Goal: Task Accomplishment & Management: Manage account settings

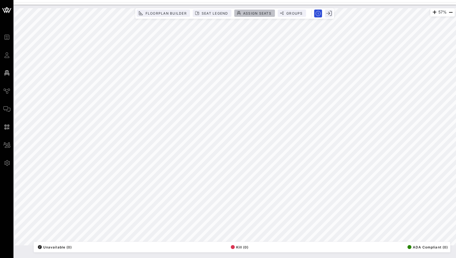
click at [254, 10] on button "Assign Seats" at bounding box center [255, 13] width 40 height 7
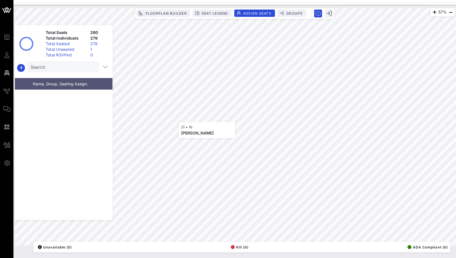
scroll to position [1964, 0]
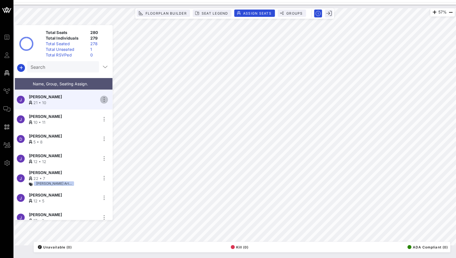
click at [104, 97] on icon "button" at bounding box center [104, 99] width 7 height 7
click at [110, 140] on div "Unseat" at bounding box center [120, 140] width 28 height 4
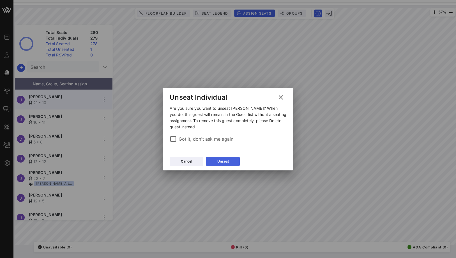
click at [221, 162] on icon at bounding box center [223, 161] width 4 height 3
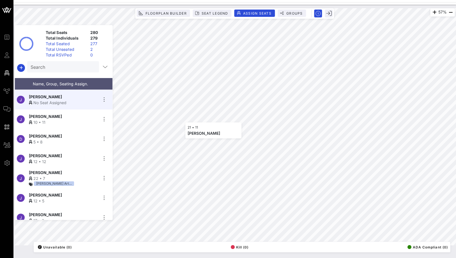
scroll to position [3849, 0]
click at [104, 97] on icon "button" at bounding box center [104, 99] width 7 height 7
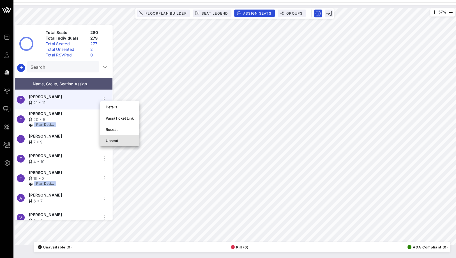
click at [120, 144] on div "Unseat" at bounding box center [120, 140] width 28 height 9
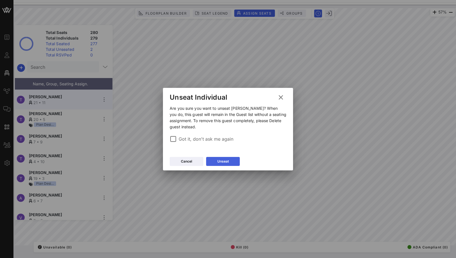
click at [217, 159] on div "Unseat" at bounding box center [223, 162] width 12 height 6
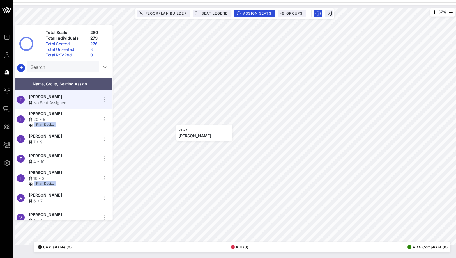
scroll to position [2907, 0]
click at [105, 99] on icon "button" at bounding box center [104, 99] width 7 height 7
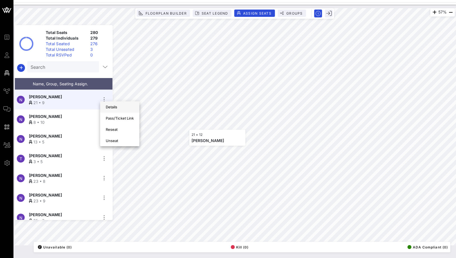
scroll to position [98, 0]
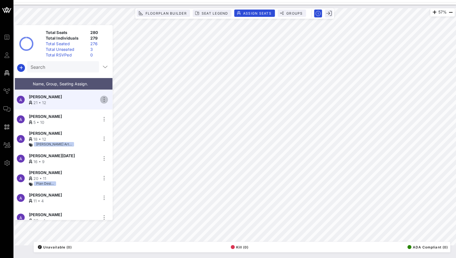
click at [104, 96] on icon "button" at bounding box center [104, 99] width 7 height 7
click at [119, 140] on div "Unseat" at bounding box center [120, 140] width 28 height 4
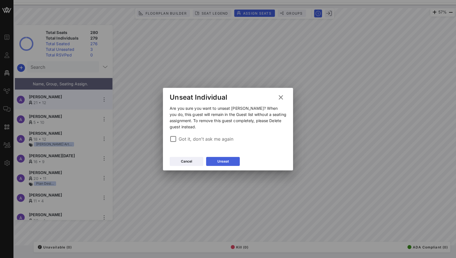
click at [219, 161] on div "Unseat" at bounding box center [223, 162] width 12 height 6
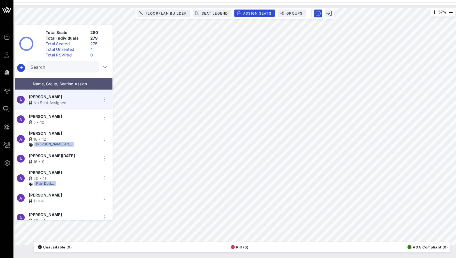
click at [79, 64] on input "Search" at bounding box center [63, 66] width 64 height 7
click at [432, 11] on icon "button" at bounding box center [434, 12] width 7 height 7
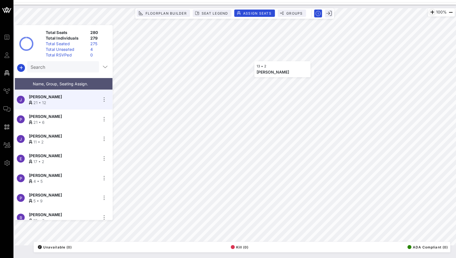
scroll to position [4949, 0]
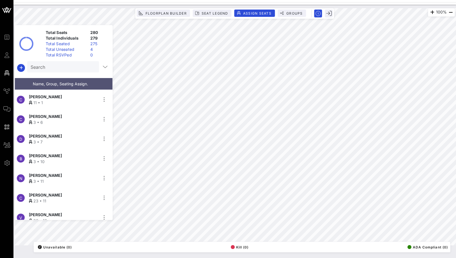
click at [61, 50] on div "Total Unseated" at bounding box center [65, 50] width 45 height 6
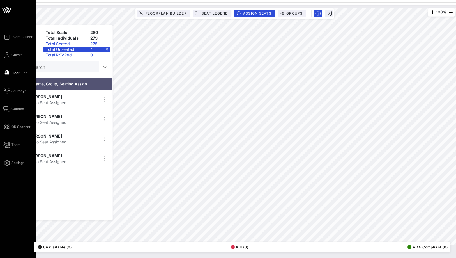
click at [6, 49] on div "Event Builder Guests Floor Plan Journeys Comms QR Scanner Team Settings" at bounding box center [19, 100] width 33 height 132
click at [7, 55] on icon at bounding box center [6, 55] width 7 height 1
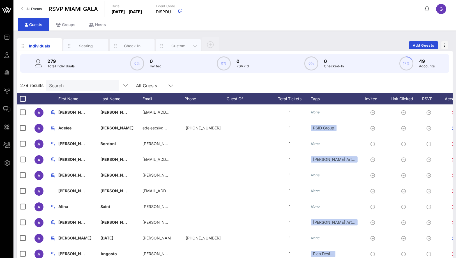
click at [171, 47] on div "Custom" at bounding box center [178, 45] width 25 height 5
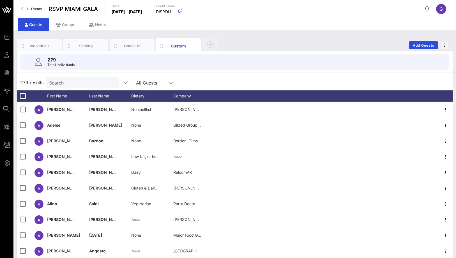
click at [74, 87] on div "Search" at bounding box center [82, 82] width 66 height 11
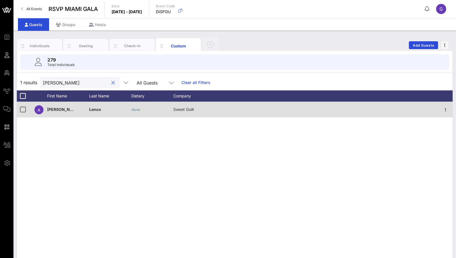
type input "[PERSON_NAME]"
click at [139, 109] on icon "None" at bounding box center [135, 109] width 9 height 4
type input "None"
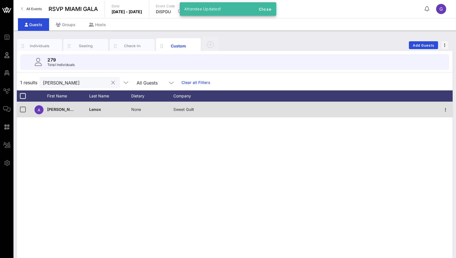
click at [109, 83] on div at bounding box center [113, 82] width 8 height 7
click at [111, 83] on button "clear icon" at bounding box center [113, 83] width 4 height 6
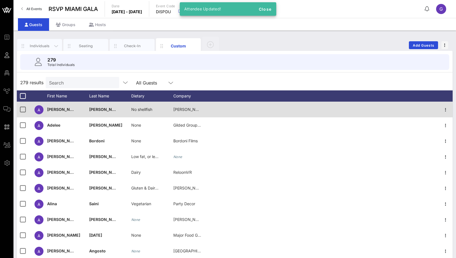
click at [43, 47] on div "Individuals" at bounding box center [39, 45] width 25 height 5
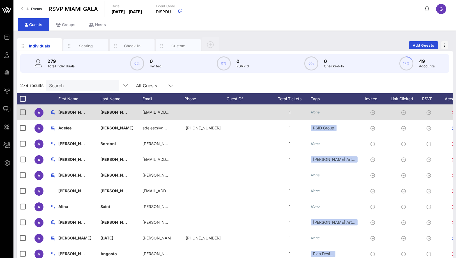
click at [63, 86] on input "Search" at bounding box center [82, 85] width 66 height 7
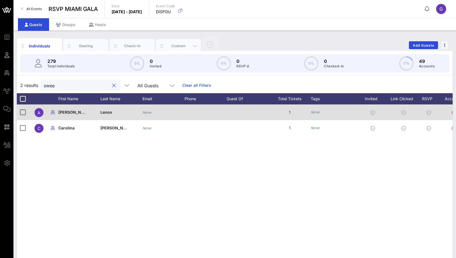
type input "swee"
click at [170, 49] on div "Custom" at bounding box center [178, 46] width 45 height 14
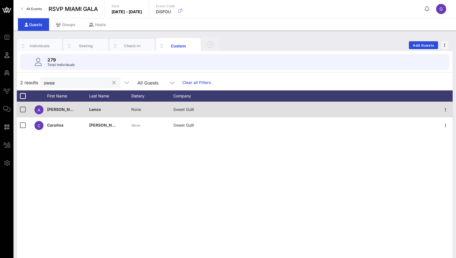
click at [66, 87] on div "swee" at bounding box center [77, 82] width 66 height 11
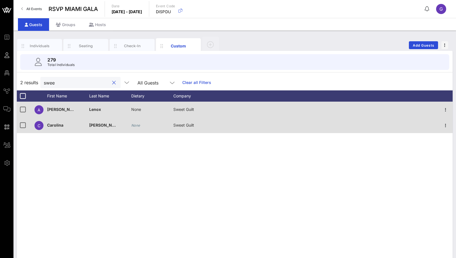
click at [136, 125] on icon "None" at bounding box center [135, 125] width 9 height 4
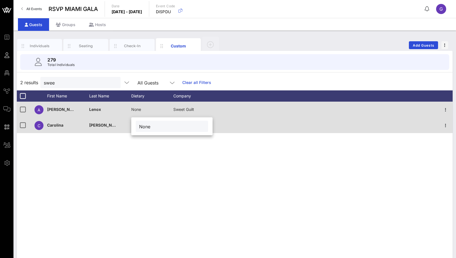
type input "None"
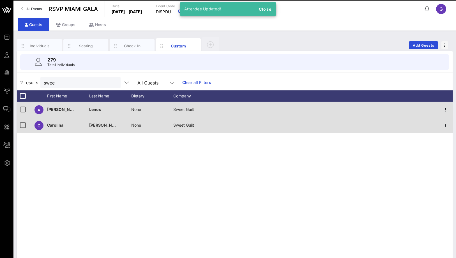
click at [104, 170] on div "A [PERSON_NAME] None Sweet Guilt C [PERSON_NAME] None Sweet Guilt" at bounding box center [235, 186] width 436 height 168
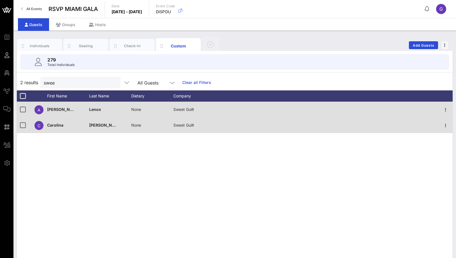
click at [112, 81] on button "clear icon" at bounding box center [114, 83] width 4 height 6
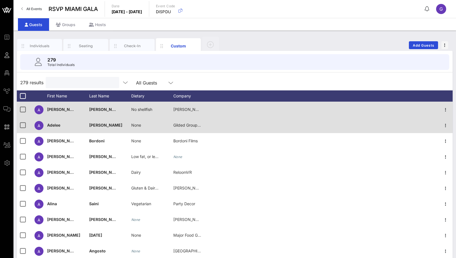
click at [79, 83] on input "text" at bounding box center [82, 82] width 66 height 7
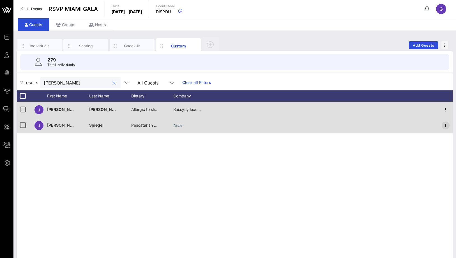
type input "[PERSON_NAME]"
click at [444, 125] on icon "button" at bounding box center [445, 125] width 7 height 7
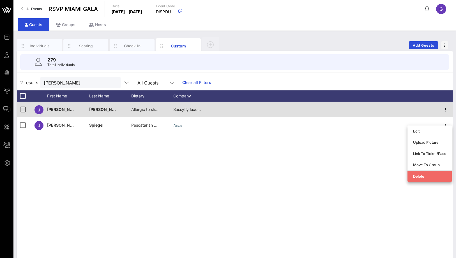
click at [421, 179] on div "Delete" at bounding box center [429, 176] width 33 height 9
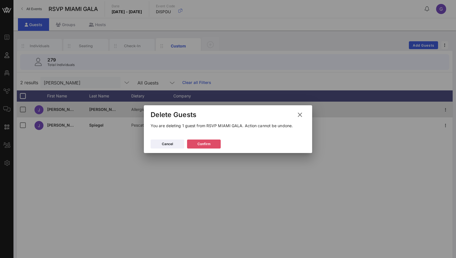
click at [207, 140] on button "Confirm" at bounding box center [204, 143] width 34 height 9
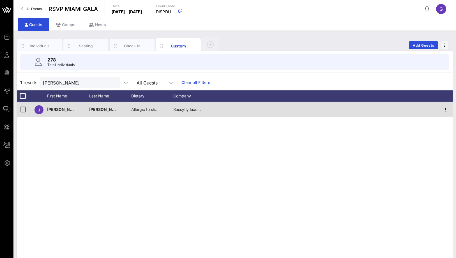
click at [110, 81] on div at bounding box center [113, 82] width 7 height 7
click at [109, 81] on div at bounding box center [113, 82] width 8 height 7
click at [111, 81] on button "clear icon" at bounding box center [113, 83] width 4 height 6
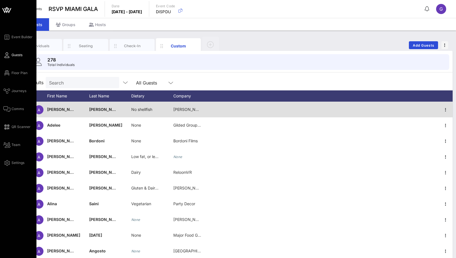
click at [9, 69] on div "Event Builder Guests Floor Plan Journeys Comms QR Scanner Team Settings" at bounding box center [19, 100] width 33 height 132
click at [10, 72] on link "Floor Plan" at bounding box center [15, 73] width 24 height 7
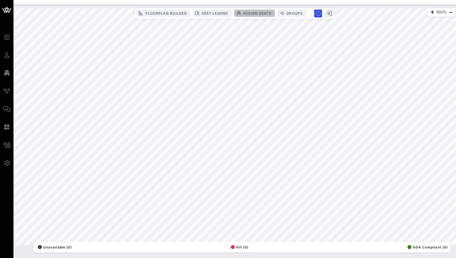
click at [259, 10] on button "Assign Seats" at bounding box center [255, 13] width 40 height 7
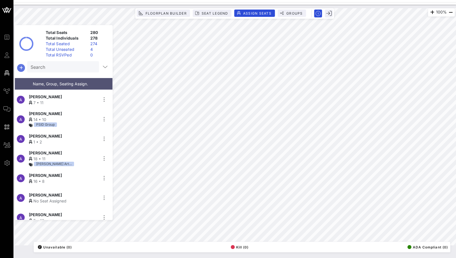
click at [22, 66] on icon "button" at bounding box center [21, 68] width 7 height 7
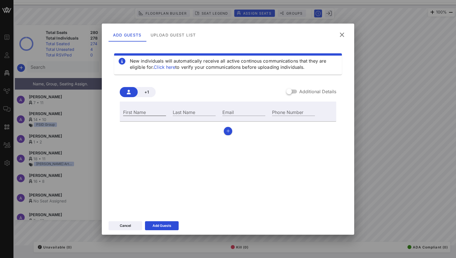
click at [145, 109] on input "First Name" at bounding box center [144, 111] width 43 height 7
paste input "[PERSON_NAME]"
click at [152, 113] on input "[PERSON_NAME]" at bounding box center [144, 111] width 43 height 7
type input "[PERSON_NAME]"
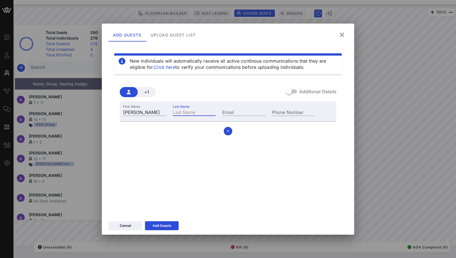
click at [183, 114] on input "Last Name" at bounding box center [194, 111] width 43 height 7
paste input "Karabus"
type input "Karabus"
click at [164, 226] on div "Add Guests" at bounding box center [162, 226] width 19 height 6
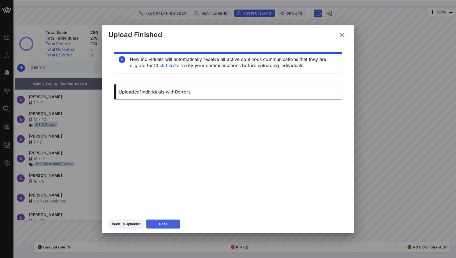
click at [168, 221] on button "Done" at bounding box center [163, 223] width 34 height 9
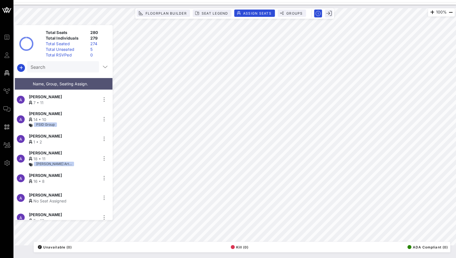
click at [66, 48] on div "Total Unseated" at bounding box center [65, 50] width 45 height 6
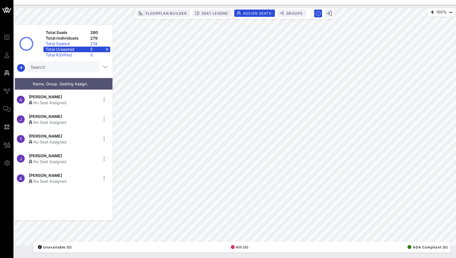
click at [54, 180] on div "No Seat Assigned" at bounding box center [63, 181] width 69 height 6
click at [20, 69] on icon "button" at bounding box center [21, 68] width 7 height 7
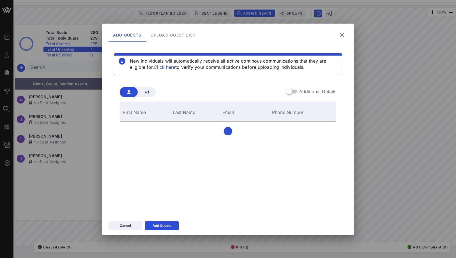
click at [139, 114] on input "First Name" at bounding box center [144, 111] width 43 height 7
type input "v"
paste input "[PERSON_NAME]"
click at [137, 113] on input "[PERSON_NAME]" at bounding box center [144, 111] width 43 height 7
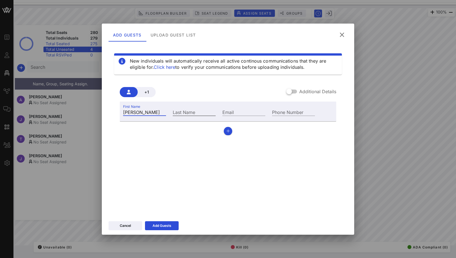
type input "[PERSON_NAME]"
click at [203, 112] on input "Last Name" at bounding box center [194, 111] width 43 height 7
paste input "Siber"
type input "Siber"
click at [229, 134] on button "button" at bounding box center [228, 131] width 8 height 8
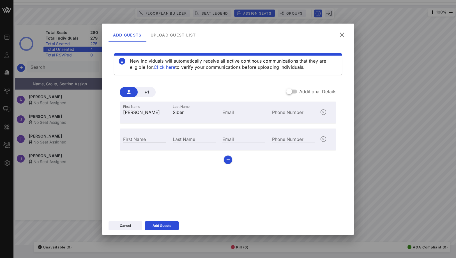
click at [136, 138] on div "First Name" at bounding box center [144, 138] width 43 height 7
paste input "[PERSON_NAME]"
click at [144, 139] on input "[PERSON_NAME]" at bounding box center [144, 138] width 43 height 7
type input "[PERSON_NAME]"
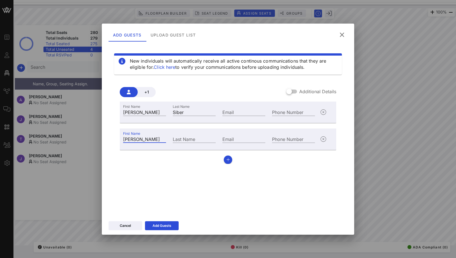
click at [203, 145] on div "Last Name" at bounding box center [194, 138] width 50 height 15
click at [200, 141] on input "Last Name" at bounding box center [194, 138] width 43 height 7
paste input "[PERSON_NAME]"
type input "[PERSON_NAME]"
click at [229, 158] on icon "button" at bounding box center [228, 160] width 4 height 4
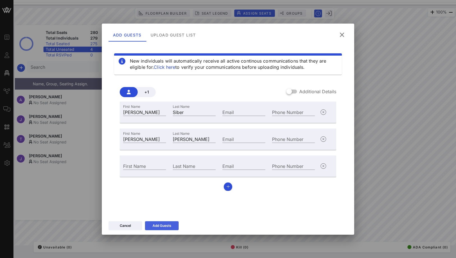
click at [154, 229] on button "Add Guests" at bounding box center [162, 225] width 34 height 9
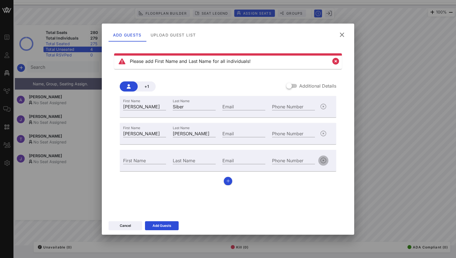
click at [326, 159] on icon "button" at bounding box center [323, 160] width 7 height 7
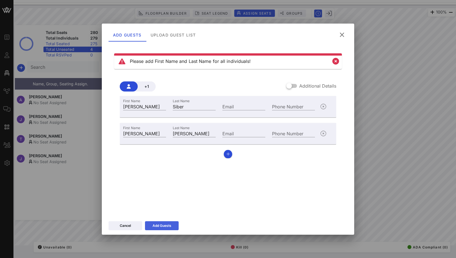
click at [161, 224] on button "Add Guests" at bounding box center [162, 225] width 34 height 9
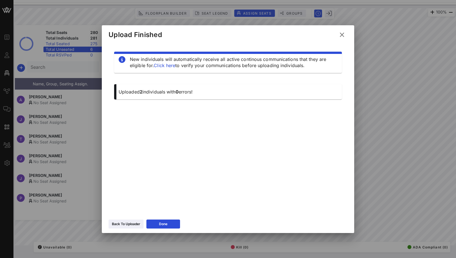
click at [72, 225] on div at bounding box center [228, 129] width 456 height 258
click at [341, 31] on icon at bounding box center [342, 34] width 8 height 7
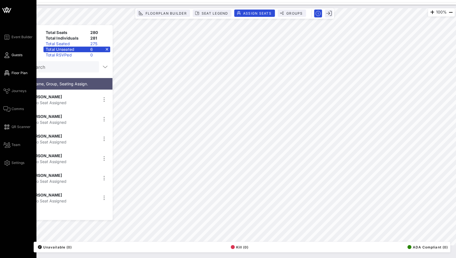
click at [17, 58] on link "Guests" at bounding box center [12, 55] width 19 height 7
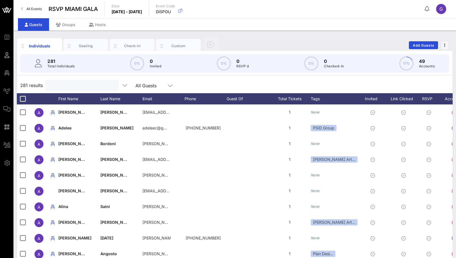
click at [65, 85] on input "text" at bounding box center [82, 85] width 66 height 7
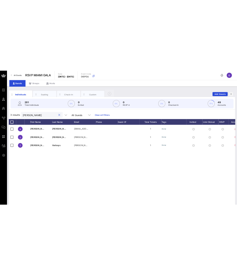
scroll to position [0, 32]
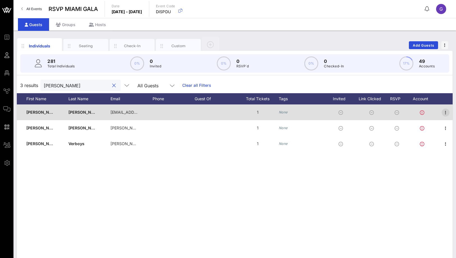
type input "[PERSON_NAME]"
click at [445, 111] on icon "button" at bounding box center [445, 112] width 7 height 7
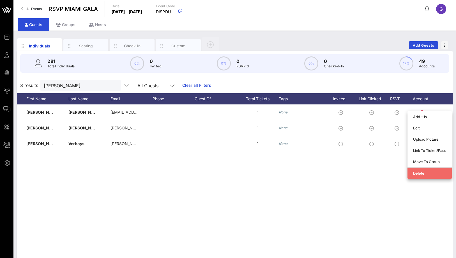
click at [422, 171] on div "Delete" at bounding box center [429, 173] width 33 height 9
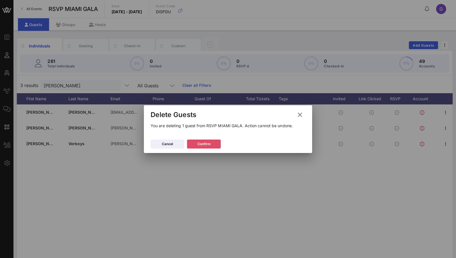
click at [212, 143] on button "Confirm" at bounding box center [204, 143] width 34 height 9
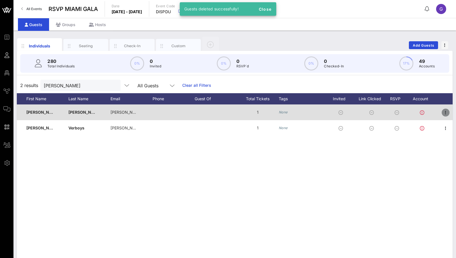
click at [448, 114] on icon "button" at bounding box center [445, 112] width 7 height 7
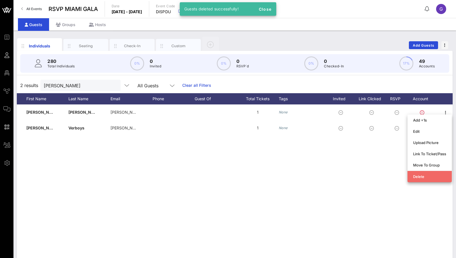
click at [435, 180] on div "Delete" at bounding box center [429, 176] width 33 height 9
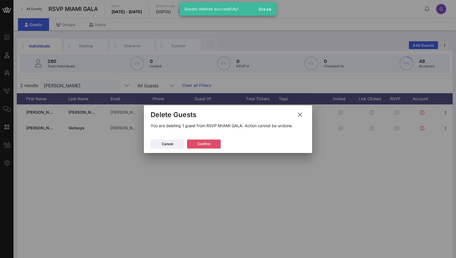
click at [215, 142] on button "Confirm" at bounding box center [204, 143] width 34 height 9
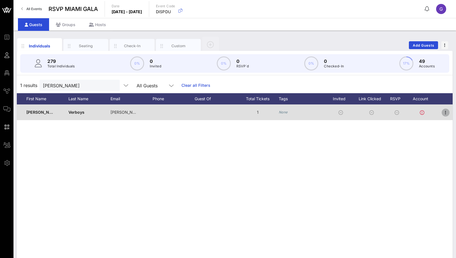
click at [446, 112] on icon "button" at bounding box center [445, 112] width 7 height 7
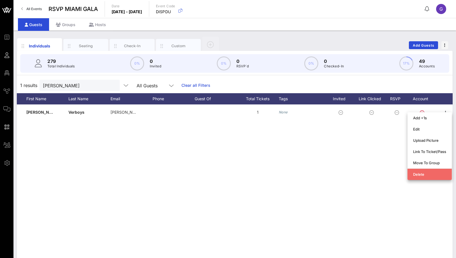
click at [421, 175] on div "Delete" at bounding box center [429, 174] width 33 height 4
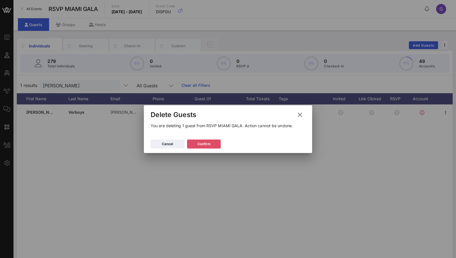
click at [212, 141] on button "Confirm" at bounding box center [204, 143] width 34 height 9
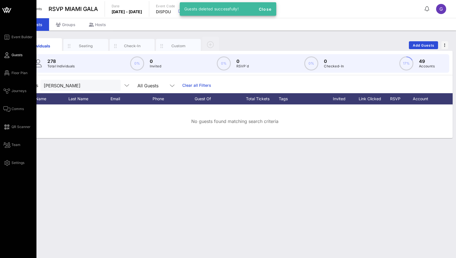
click at [11, 68] on div "Event Builder Guests Floor Plan Journeys Comms QR Scanner Team Settings" at bounding box center [19, 100] width 33 height 132
click at [12, 71] on span "Floor Plan" at bounding box center [20, 72] width 16 height 5
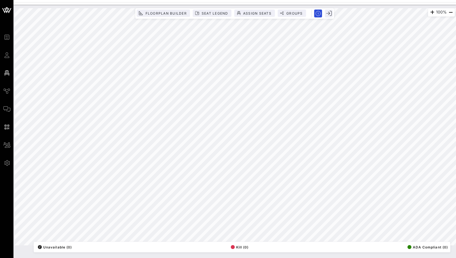
click at [146, 4] on div "Event Builder Guests Floor Plan Journeys Comms QR Scanner Team Settings RSVP [G…" at bounding box center [228, 129] width 456 height 258
click at [252, 12] on span "Assign Seats" at bounding box center [257, 13] width 29 height 4
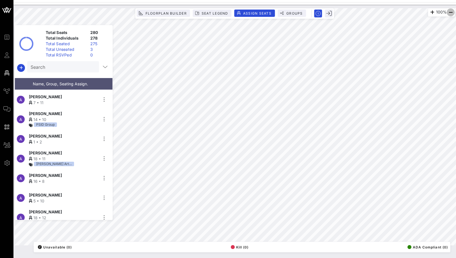
click at [451, 11] on icon "button" at bounding box center [450, 12] width 7 height 7
click at [452, 12] on icon "button" at bounding box center [450, 12] width 7 height 7
click at [63, 66] on input "Search" at bounding box center [63, 66] width 64 height 7
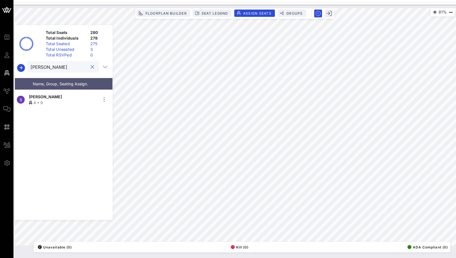
type input "[PERSON_NAME]"
click at [56, 101] on div "4 • 9" at bounding box center [63, 103] width 69 height 6
click at [91, 66] on button "clear icon" at bounding box center [93, 67] width 4 height 6
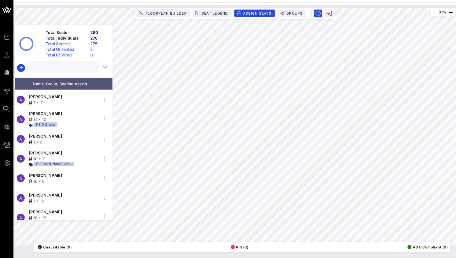
click at [84, 51] on div "Total Unseated" at bounding box center [65, 50] width 45 height 6
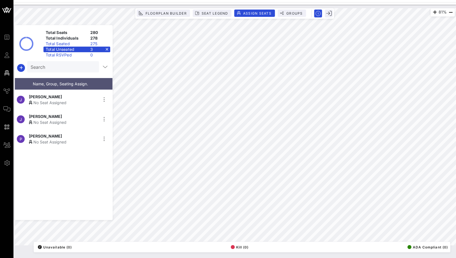
click at [66, 119] on div "No Seat Assigned" at bounding box center [63, 122] width 69 height 6
click at [108, 48] on div "Total Unseated 2" at bounding box center [76, 50] width 67 height 6
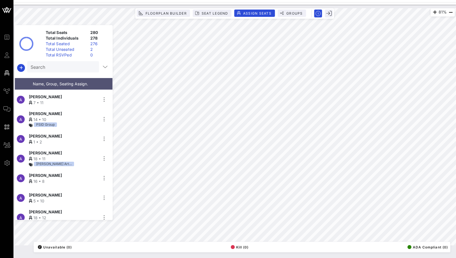
click at [89, 50] on div "2" at bounding box center [99, 50] width 22 height 6
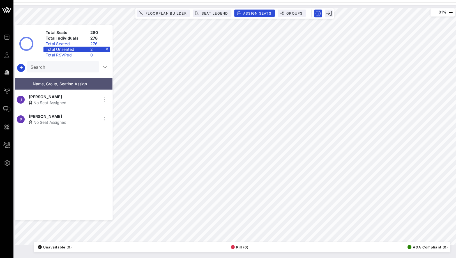
click at [61, 96] on div "[PERSON_NAME]" at bounding box center [63, 97] width 69 height 6
click at [109, 48] on div "1" at bounding box center [99, 50] width 22 height 6
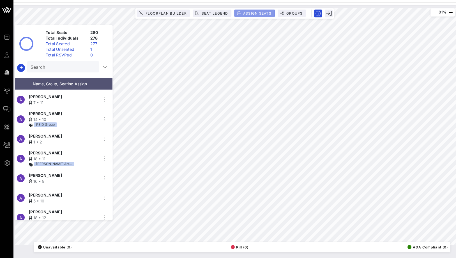
click at [248, 12] on span "Assign Seats" at bounding box center [257, 13] width 29 height 4
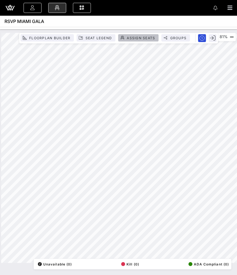
click at [135, 36] on span "Assign Seats" at bounding box center [141, 38] width 29 height 4
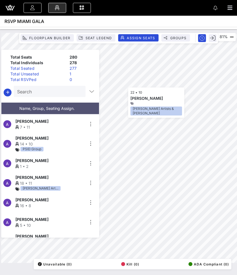
scroll to position [1375, 0]
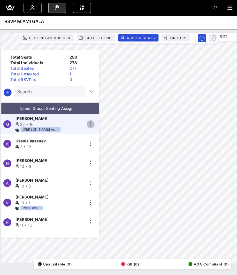
click at [89, 122] on icon "button" at bounding box center [90, 124] width 7 height 7
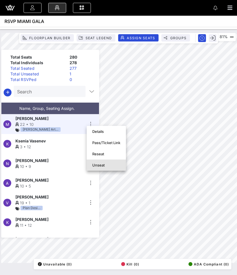
click at [95, 167] on div "Unseat" at bounding box center [106, 165] width 28 height 4
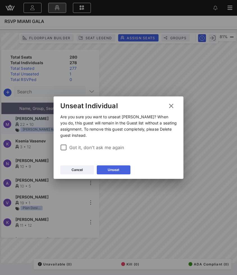
click at [114, 174] on button "Unseat" at bounding box center [114, 170] width 34 height 9
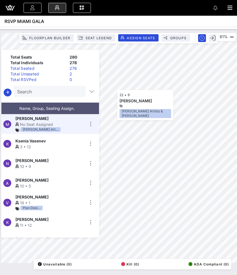
scroll to position [2730, 0]
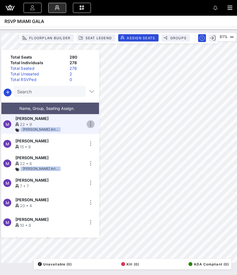
click at [91, 125] on button "button" at bounding box center [91, 124] width 8 height 8
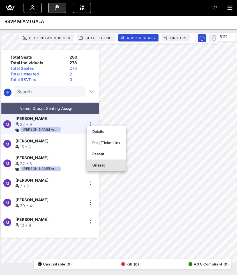
click at [100, 163] on div "Unseat" at bounding box center [106, 165] width 28 height 4
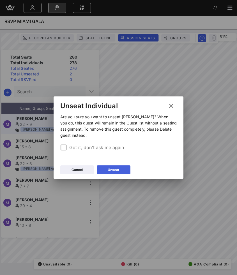
click at [120, 170] on button "Unseat" at bounding box center [114, 170] width 34 height 9
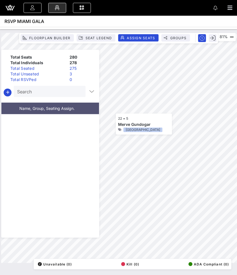
scroll to position [4360, 0]
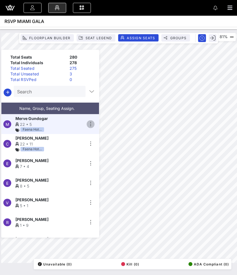
click at [93, 121] on icon "button" at bounding box center [90, 124] width 7 height 7
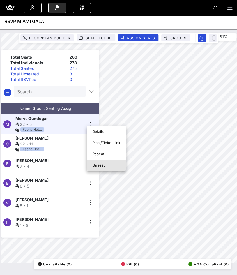
click at [101, 165] on div "Unseat" at bounding box center [106, 165] width 28 height 4
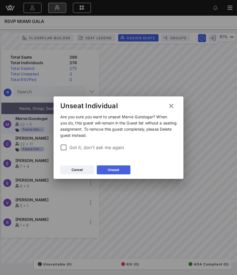
click at [108, 169] on div "Unseat" at bounding box center [114, 170] width 12 height 6
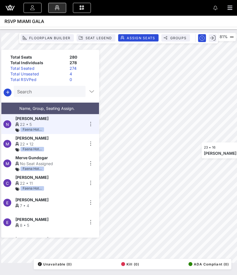
scroll to position [5224, 0]
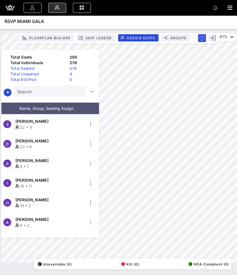
click at [44, 87] on div "Search" at bounding box center [49, 91] width 64 height 11
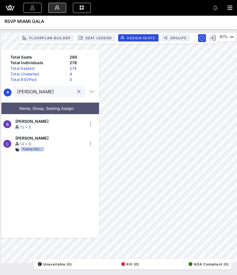
scroll to position [0, 0]
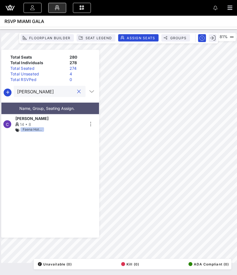
type input "[PERSON_NAME]"
click at [40, 119] on div "[PERSON_NAME]" at bounding box center [49, 119] width 69 height 6
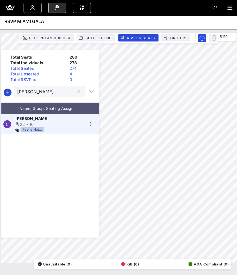
click at [77, 92] on button "clear icon" at bounding box center [79, 92] width 4 height 6
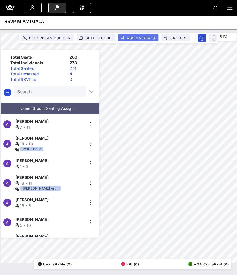
click at [133, 39] on span "Assign Seats" at bounding box center [141, 38] width 29 height 4
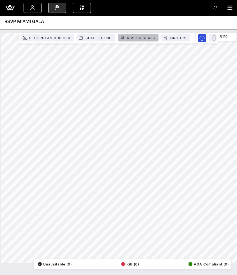
click at [128, 35] on button "Assign Seats" at bounding box center [138, 37] width 40 height 7
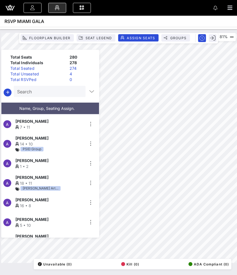
click at [60, 75] on div "Total Unseated" at bounding box center [37, 74] width 59 height 6
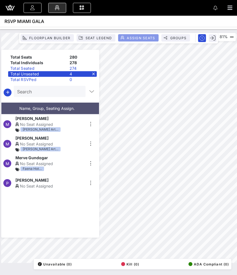
click at [143, 38] on span "Assign Seats" at bounding box center [141, 38] width 29 height 4
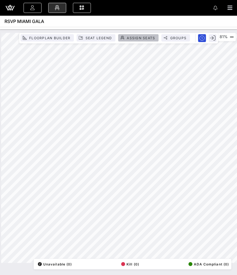
click at [136, 37] on span "Assign Seats" at bounding box center [141, 38] width 29 height 4
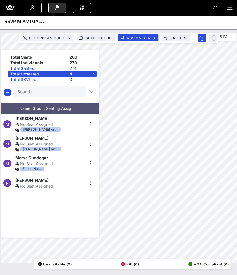
click at [94, 73] on div "Total Unseated 4" at bounding box center [52, 74] width 89 height 6
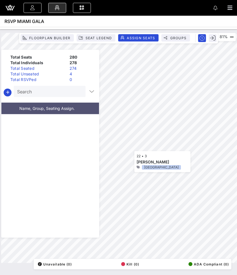
scroll to position [3417, 0]
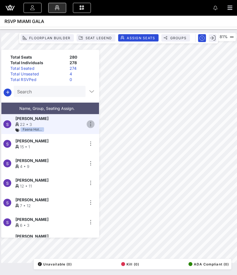
click at [91, 122] on icon "button" at bounding box center [90, 124] width 7 height 7
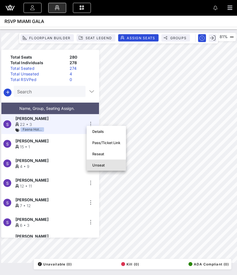
click at [95, 167] on div "Unseat" at bounding box center [106, 165] width 28 height 4
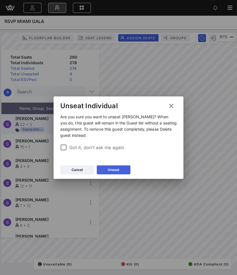
click at [111, 172] on div "Unseat" at bounding box center [114, 170] width 12 height 6
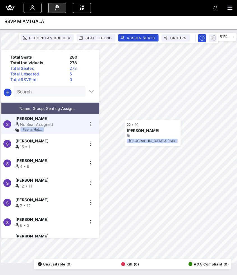
scroll to position [4262, 0]
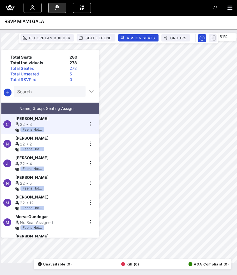
click at [70, 74] on div "5" at bounding box center [81, 74] width 29 height 6
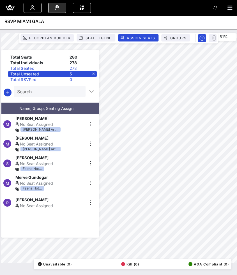
click at [60, 161] on div "No Seat Assigned" at bounding box center [49, 164] width 69 height 6
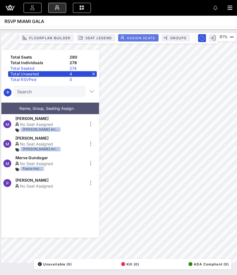
click at [140, 39] on span "Assign Seats" at bounding box center [141, 38] width 29 height 4
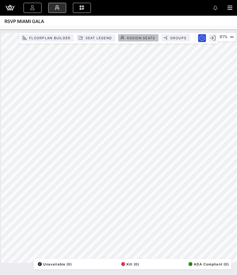
click at [128, 35] on button "Assign Seats" at bounding box center [138, 37] width 40 height 7
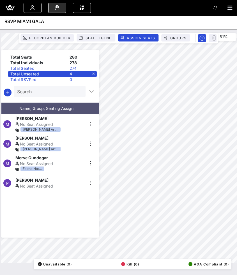
click at [96, 75] on div "4" at bounding box center [81, 74] width 29 height 6
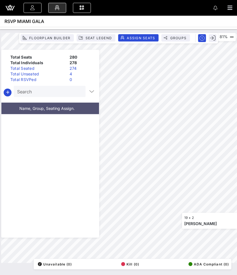
scroll to position [1060, 0]
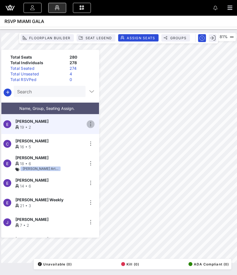
click at [90, 121] on icon "button" at bounding box center [90, 124] width 7 height 7
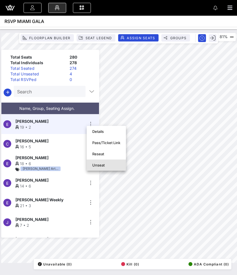
click at [103, 163] on div "Unseat" at bounding box center [106, 165] width 28 height 4
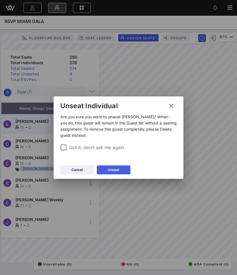
click at [117, 173] on button "Unseat" at bounding box center [114, 170] width 34 height 9
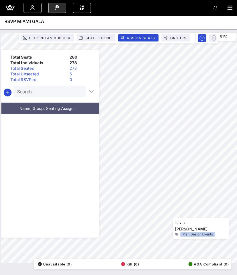
scroll to position [3869, 0]
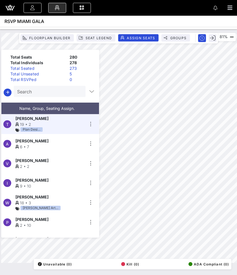
click at [58, 74] on div "Total Unseated" at bounding box center [37, 74] width 59 height 6
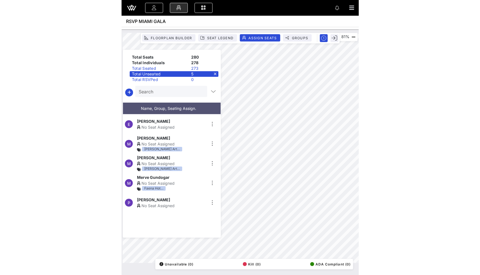
scroll to position [0, 0]
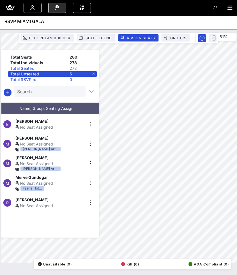
click at [56, 161] on div "No Seat Assigned" at bounding box center [49, 164] width 69 height 6
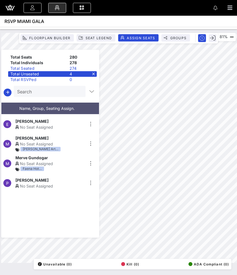
click at [59, 142] on div "No Seat Assigned" at bounding box center [49, 144] width 69 height 6
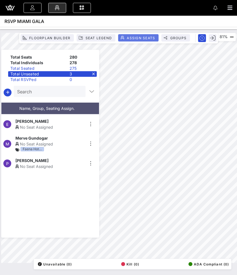
click at [132, 40] on button "Assign Seats" at bounding box center [138, 37] width 40 height 7
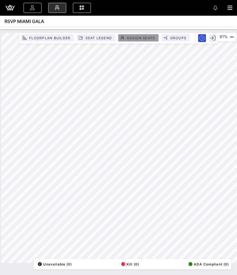
click at [128, 36] on span "Assign Seats" at bounding box center [141, 38] width 29 height 4
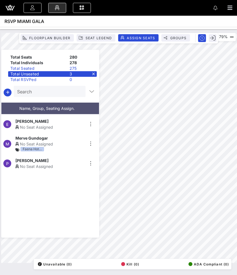
click at [62, 128] on div "E [PERSON_NAME] No Seat Assigned" at bounding box center [47, 124] width 93 height 20
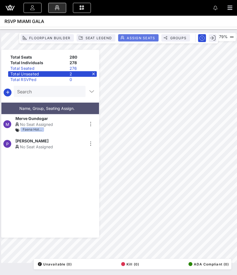
click at [145, 35] on button "Assign Seats" at bounding box center [138, 37] width 40 height 7
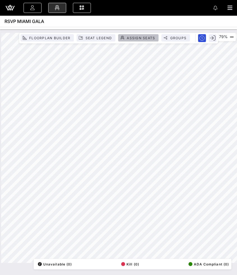
click at [130, 34] on button "Assign Seats" at bounding box center [138, 37] width 40 height 7
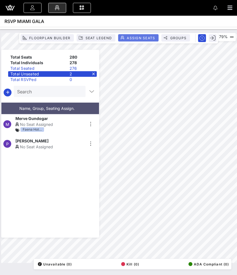
click at [137, 36] on span "Assign Seats" at bounding box center [141, 38] width 29 height 4
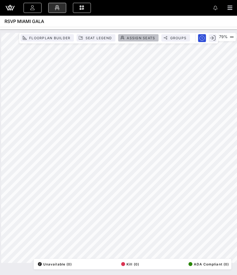
click at [148, 40] on button "Assign Seats" at bounding box center [138, 37] width 40 height 7
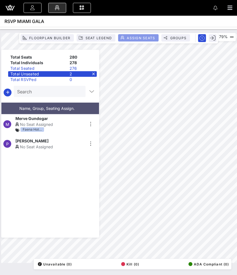
click at [140, 36] on span "Assign Seats" at bounding box center [141, 38] width 29 height 4
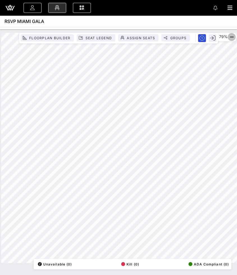
click at [232, 38] on icon "button" at bounding box center [231, 37] width 7 height 7
click at [143, 36] on button "Assign Seats" at bounding box center [138, 37] width 40 height 7
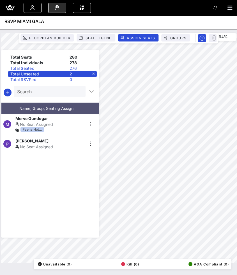
click at [56, 146] on div "No Seat Assigned" at bounding box center [49, 147] width 69 height 6
click at [133, 36] on span "Assign Seats" at bounding box center [141, 38] width 29 height 4
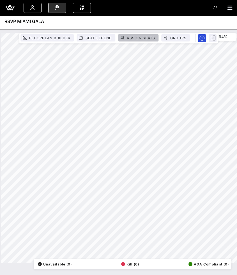
click at [146, 38] on span "Assign Seats" at bounding box center [141, 38] width 29 height 4
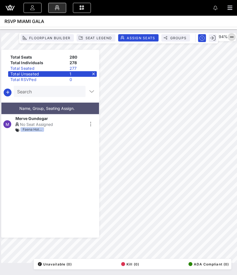
click at [228, 38] on icon "button" at bounding box center [231, 37] width 7 height 7
click at [149, 38] on span "Assign Seats" at bounding box center [141, 38] width 29 height 4
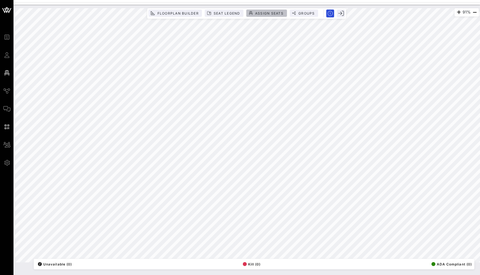
click at [260, 11] on span "Assign Seats" at bounding box center [269, 13] width 29 height 4
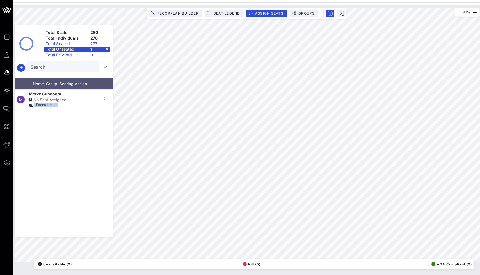
click at [106, 49] on div "Total Unseated 1" at bounding box center [76, 50] width 67 height 6
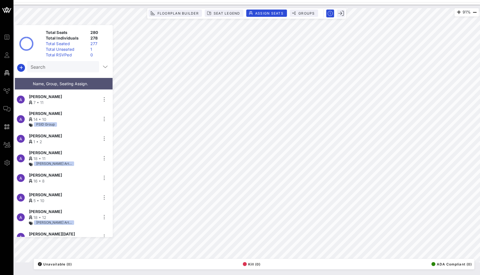
click at [72, 72] on div "Search" at bounding box center [63, 66] width 64 height 11
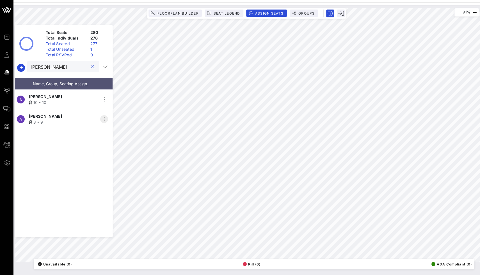
type input "[PERSON_NAME]"
click at [101, 116] on icon "button" at bounding box center [104, 119] width 7 height 7
click at [75, 116] on div "[PERSON_NAME]" at bounding box center [63, 116] width 69 height 6
click at [103, 118] on icon "button" at bounding box center [104, 119] width 7 height 7
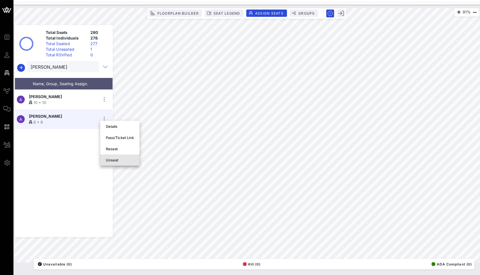
click at [113, 161] on div "Unseat" at bounding box center [120, 160] width 28 height 4
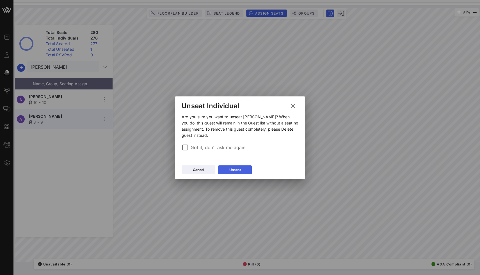
click at [229, 171] on div "Unseat" at bounding box center [235, 170] width 12 height 6
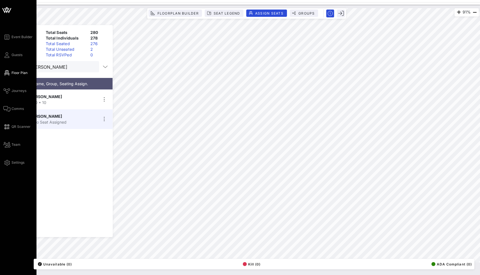
click at [15, 75] on span "Floor Plan" at bounding box center [20, 72] width 16 height 5
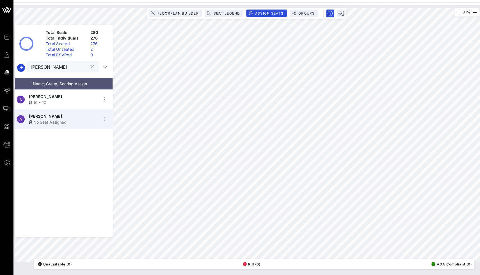
click at [89, 65] on div at bounding box center [92, 67] width 7 height 7
click at [91, 66] on button "clear icon" at bounding box center [93, 67] width 4 height 6
